Goal: Task Accomplishment & Management: Complete application form

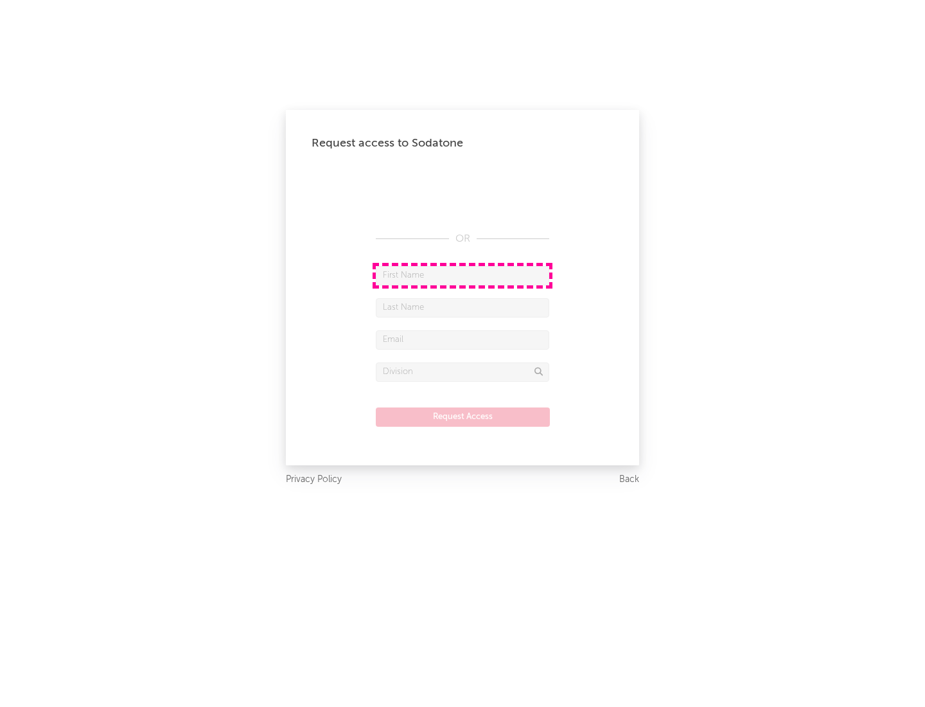
click at [463, 275] on input "text" at bounding box center [462, 275] width 173 height 19
type input "[PERSON_NAME]"
click at [463, 307] on input "text" at bounding box center [462, 307] width 173 height 19
type input "[PERSON_NAME]"
click at [463, 339] on input "text" at bounding box center [462, 339] width 173 height 19
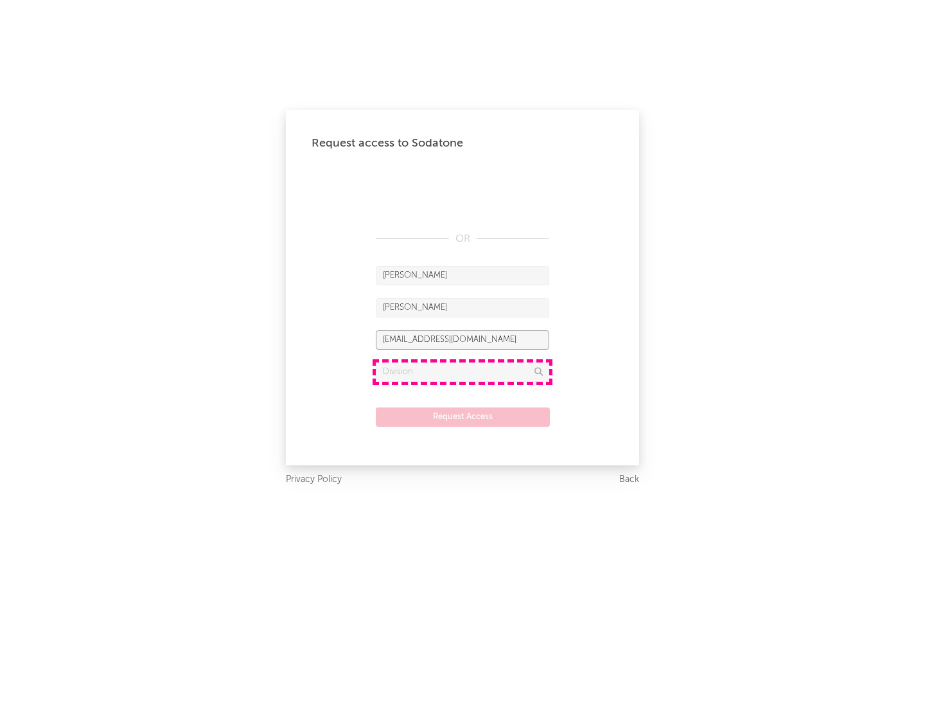
type input "[EMAIL_ADDRESS][DOMAIN_NAME]"
click at [463, 371] on input "text" at bounding box center [462, 371] width 173 height 19
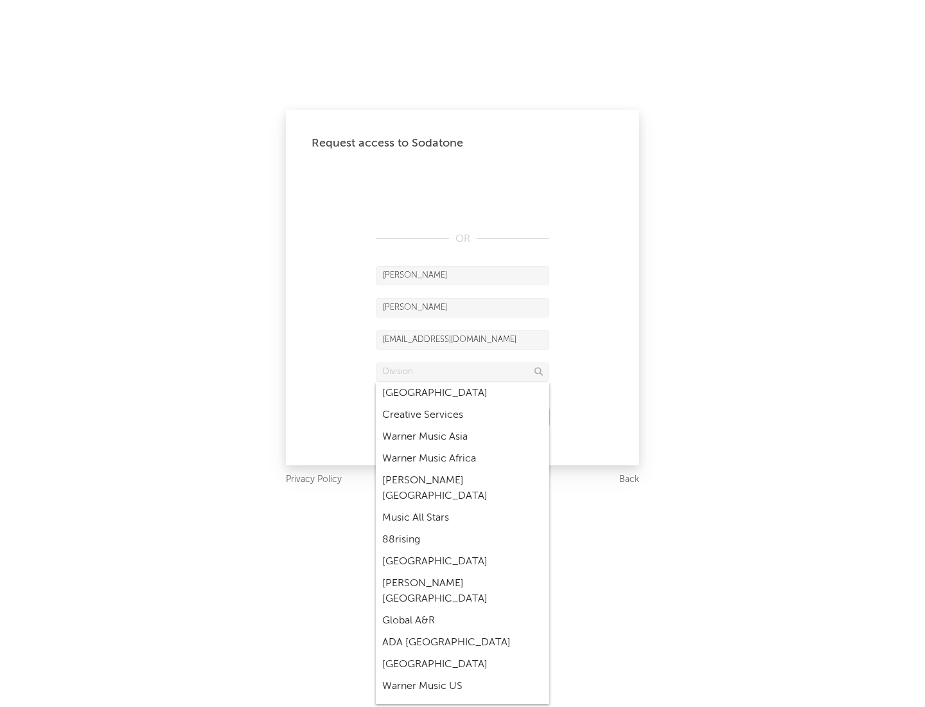
click at [459, 507] on div "Music All Stars" at bounding box center [462, 518] width 173 height 22
type input "Music All Stars"
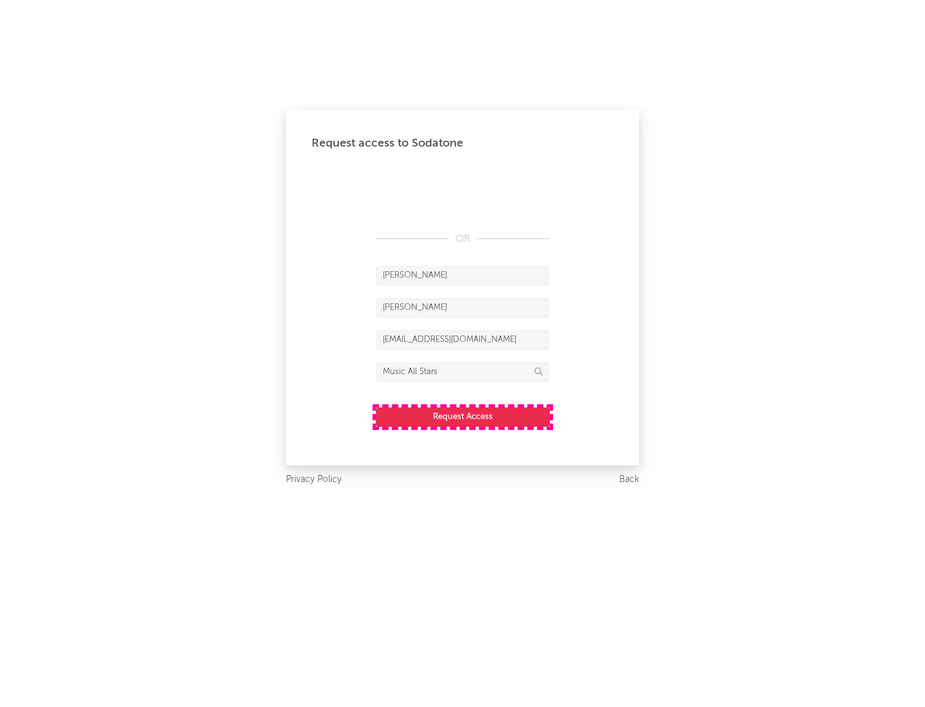
click at [463, 416] on button "Request Access" at bounding box center [463, 416] width 174 height 19
